Goal: Information Seeking & Learning: Learn about a topic

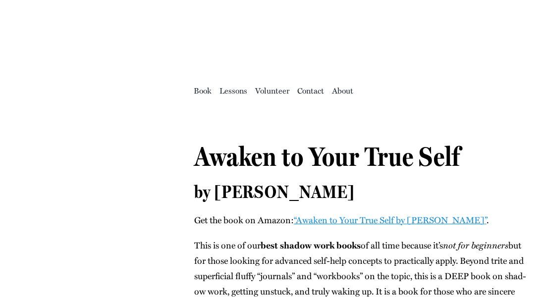
scroll to position [183, 0]
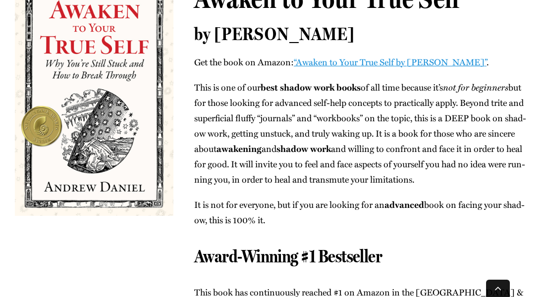
scroll to position [159, 0]
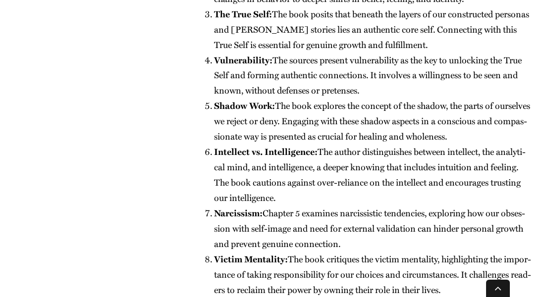
scroll to position [946, 0]
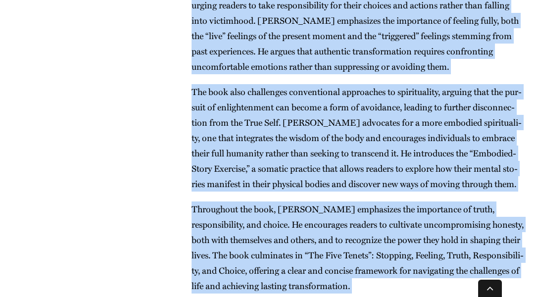
scroll to position [2123, 0]
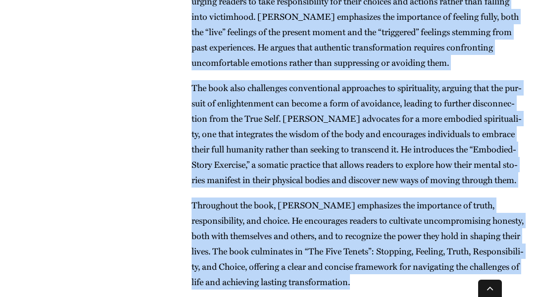
drag, startPoint x: 198, startPoint y: 152, endPoint x: 455, endPoint y: 254, distance: 277.3
copy div "Loremi do Sita Cons Adip el Seddoe Tempor Inc utl etdo ma Ali­eni: “Admi­ve qu …"
